Goal: Navigation & Orientation: Find specific page/section

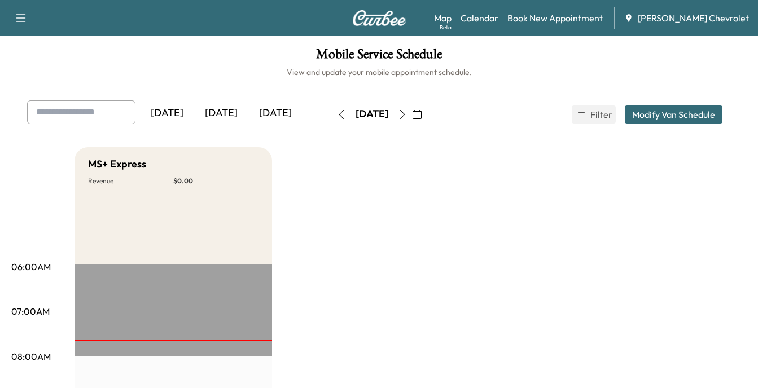
click at [407, 116] on icon "button" at bounding box center [402, 114] width 9 height 9
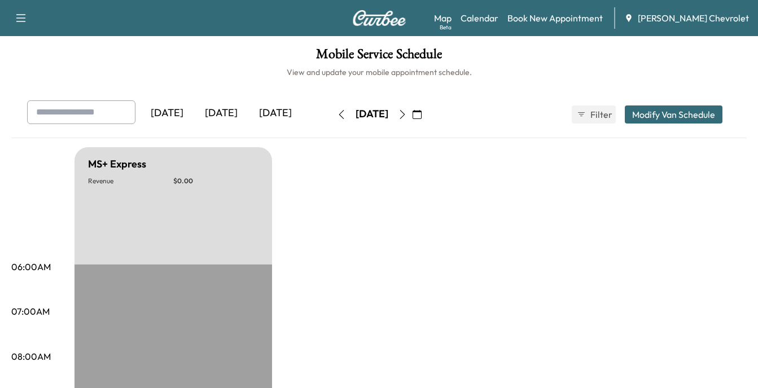
click at [412, 116] on button "button" at bounding box center [402, 115] width 19 height 18
click at [407, 116] on icon "button" at bounding box center [402, 114] width 9 height 9
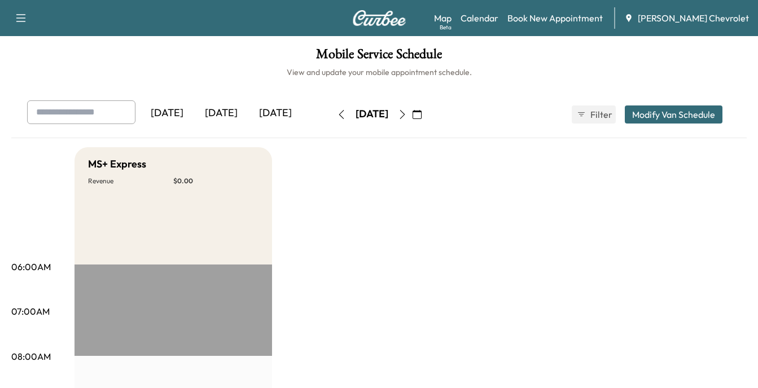
click at [407, 114] on icon "button" at bounding box center [402, 114] width 9 height 9
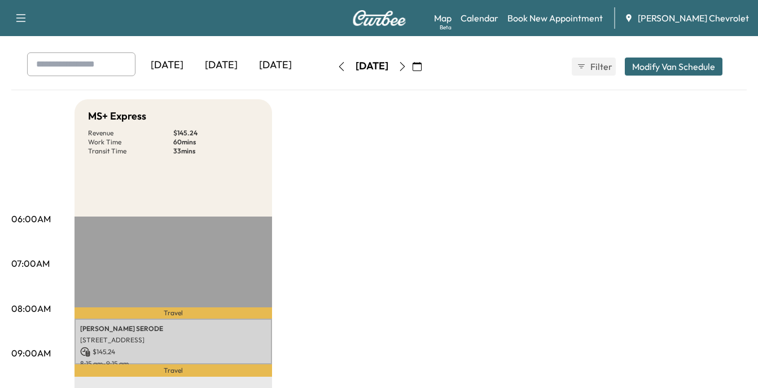
scroll to position [113, 0]
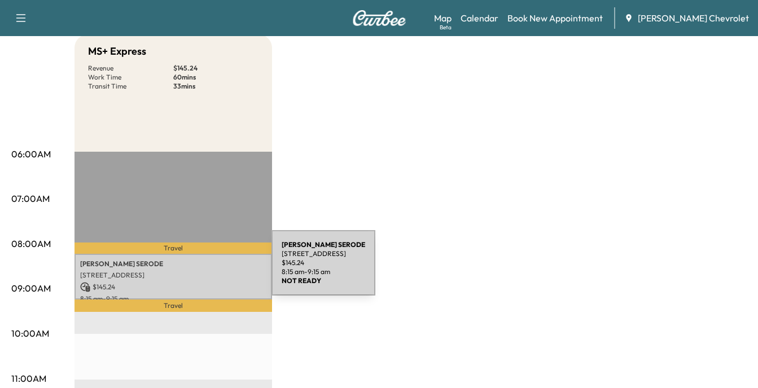
click at [187, 271] on p "[STREET_ADDRESS]" at bounding box center [173, 275] width 186 height 9
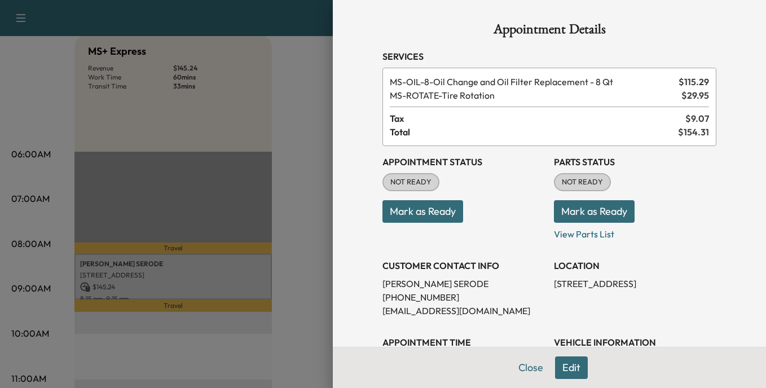
click at [269, 94] on div at bounding box center [383, 194] width 766 height 388
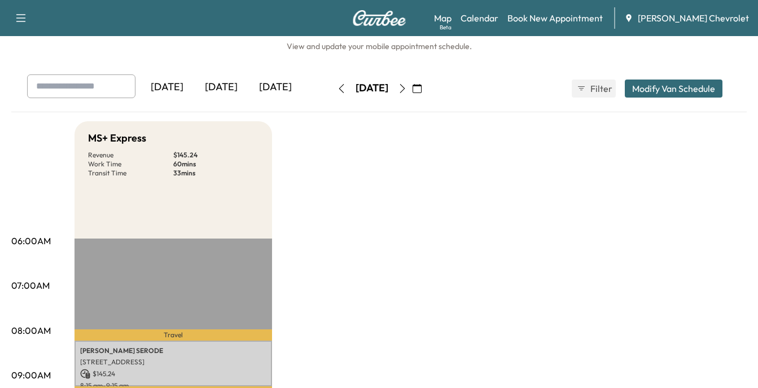
scroll to position [0, 0]
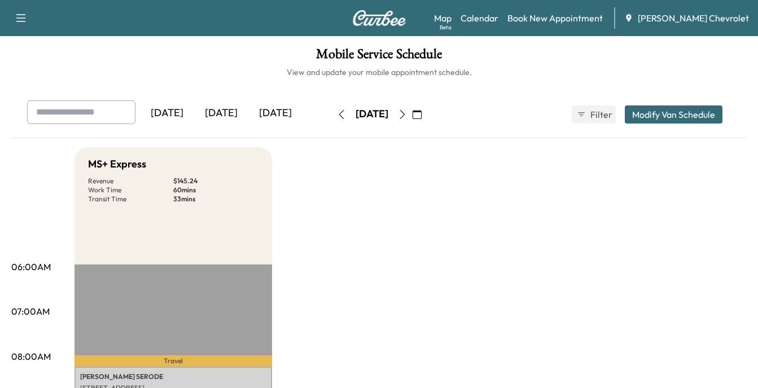
click at [407, 114] on icon "button" at bounding box center [402, 114] width 9 height 9
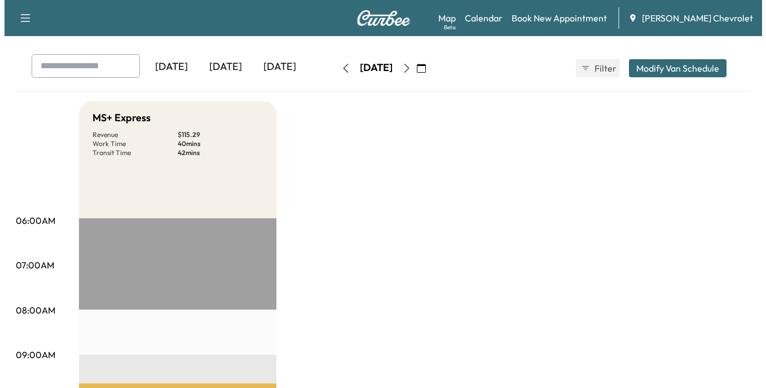
scroll to position [226, 0]
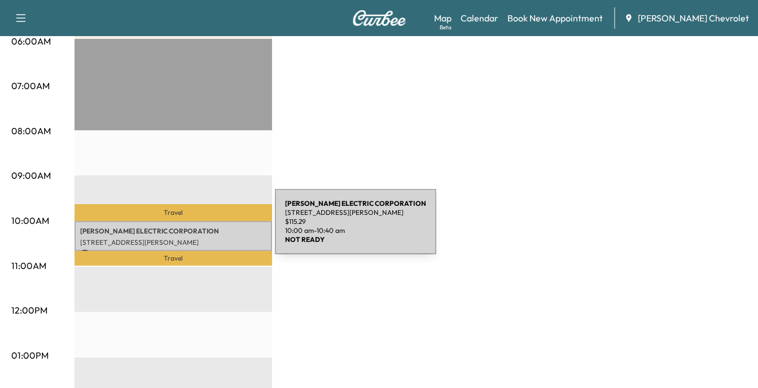
click at [190, 229] on p "[PERSON_NAME] ELECTRIC CORPORATION" at bounding box center [173, 231] width 186 height 9
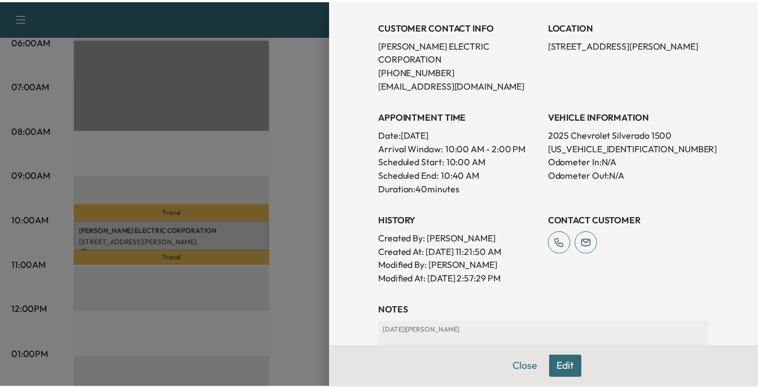
scroll to position [282, 0]
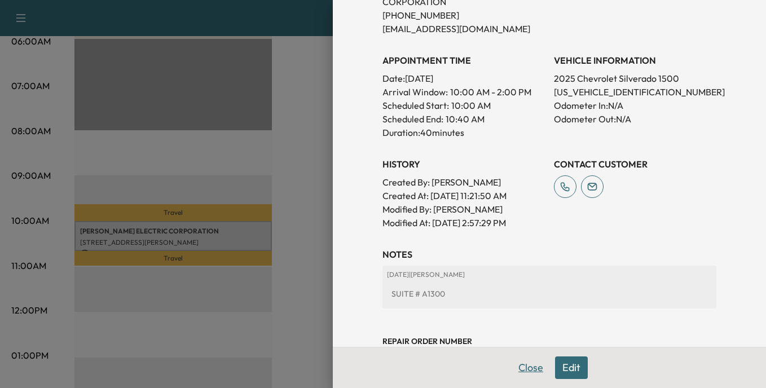
click at [526, 365] on button "Close" at bounding box center [531, 368] width 40 height 23
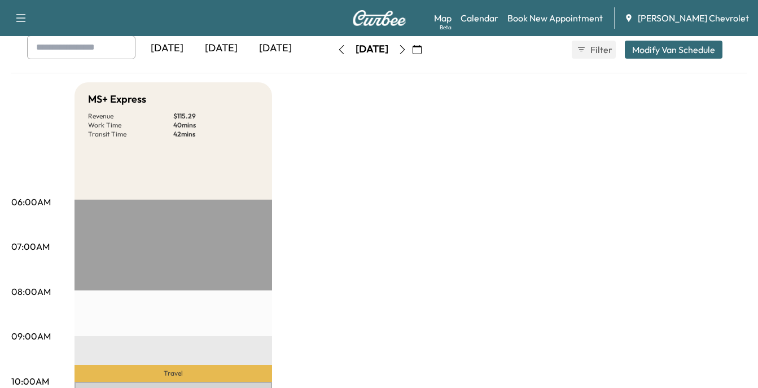
scroll to position [0, 0]
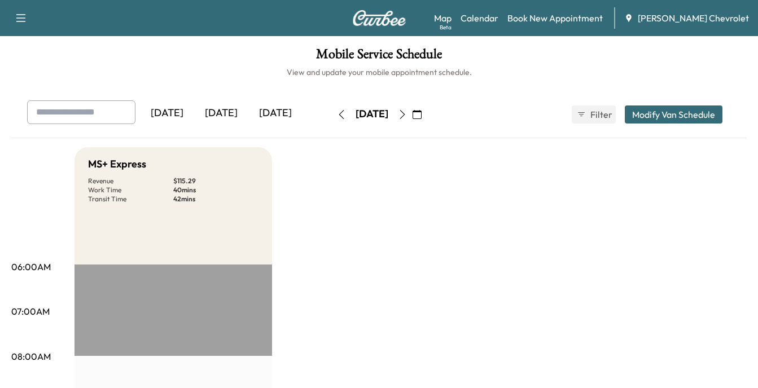
click at [407, 113] on icon "button" at bounding box center [402, 114] width 9 height 9
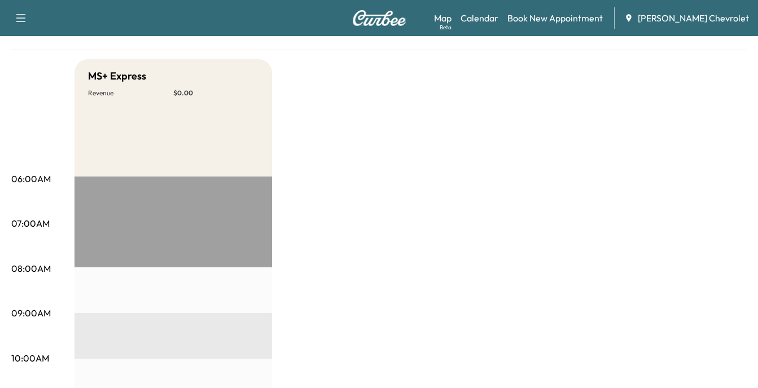
scroll to position [56, 0]
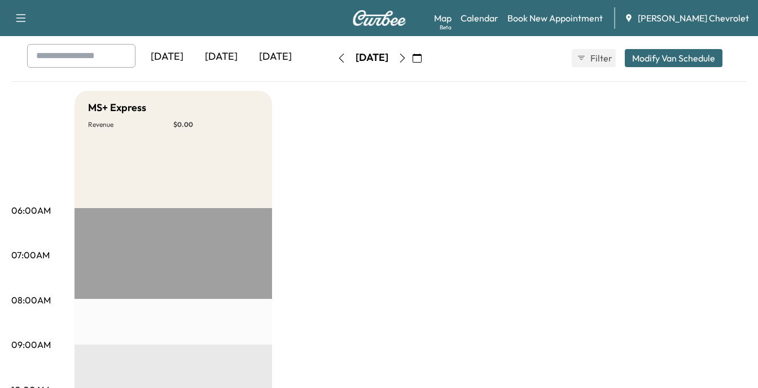
click at [339, 56] on icon "button" at bounding box center [341, 58] width 5 height 9
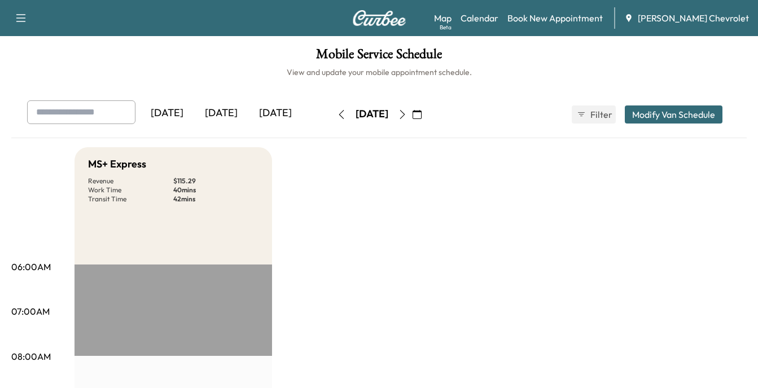
click at [407, 115] on icon "button" at bounding box center [402, 114] width 9 height 9
click at [224, 112] on div "[DATE]" at bounding box center [221, 113] width 54 height 26
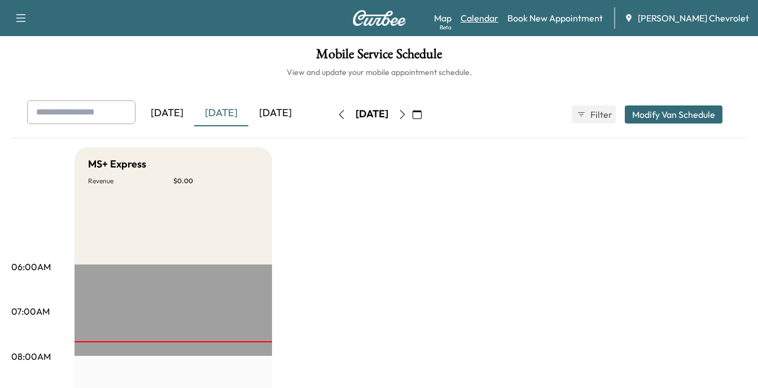
click at [498, 16] on link "Calendar" at bounding box center [479, 18] width 38 height 14
click at [498, 17] on link "Calendar" at bounding box center [479, 18] width 38 height 14
